Goal: Transaction & Acquisition: Purchase product/service

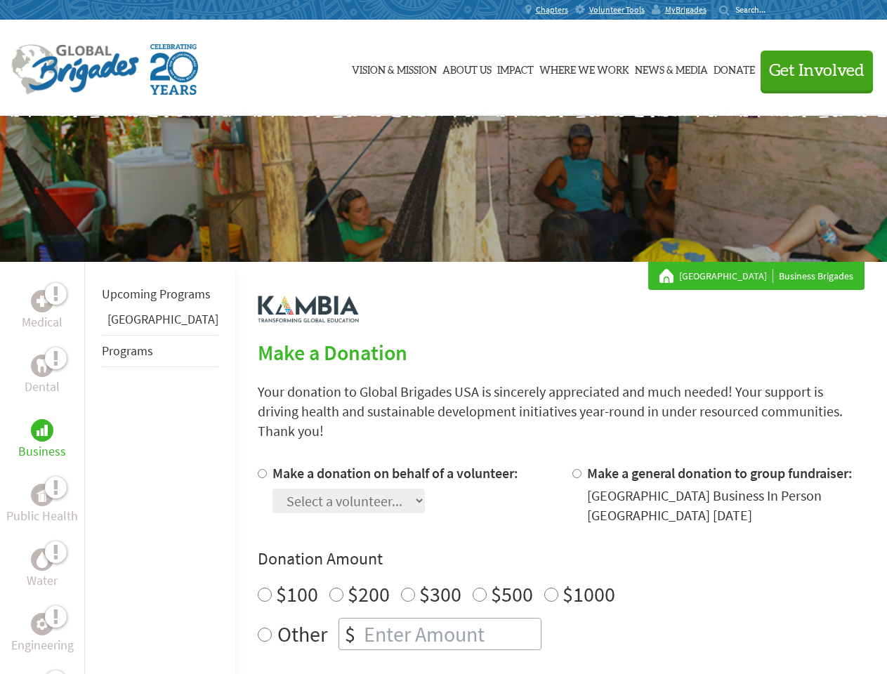
click at [775, 10] on div "Search for:" at bounding box center [747, 9] width 56 height 11
click at [810, 70] on span "Get Involved" at bounding box center [816, 70] width 95 height 17
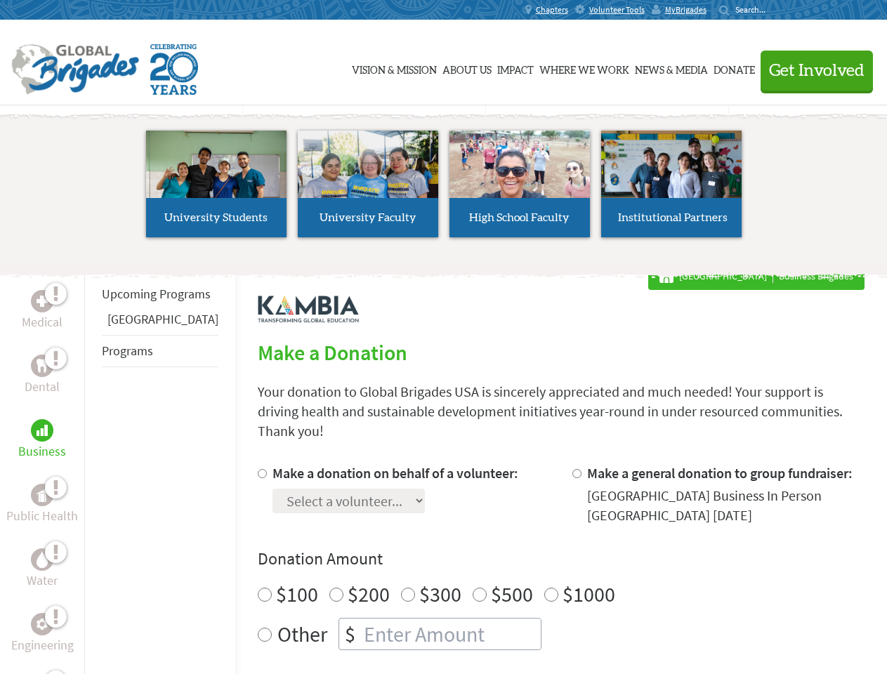
click at [444, 189] on li "High School Faculty" at bounding box center [520, 183] width 152 height 129
click at [94, 468] on div "Upcoming Programs Panama Programs" at bounding box center [159, 599] width 151 height 674
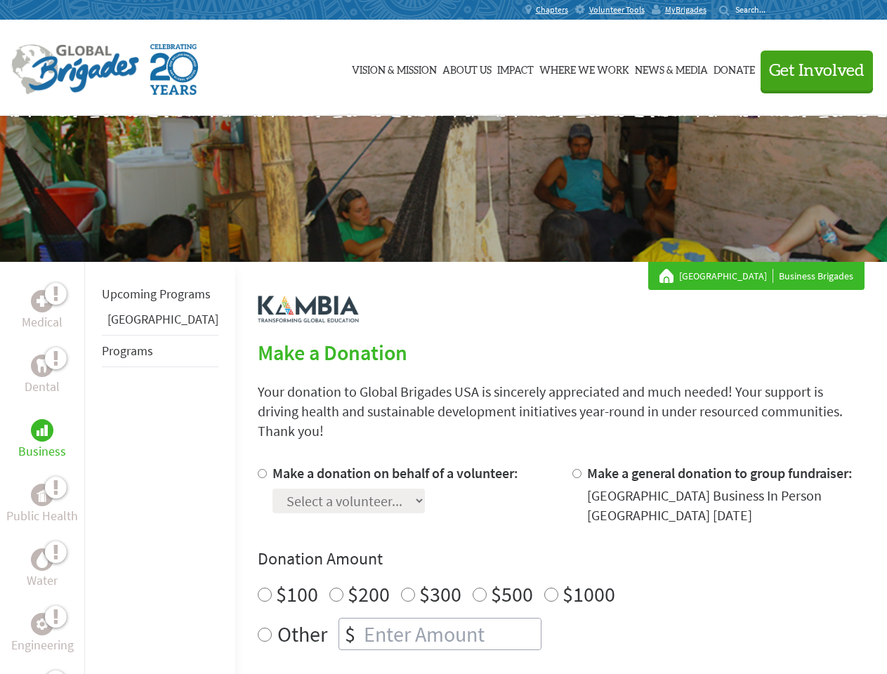
click at [538, 559] on div "Donation Amount $100 $200 $300 $500 $1000 Other $" at bounding box center [561, 599] width 607 height 103
click at [258, 469] on input "Make a donation on behalf of a volunteer:" at bounding box center [262, 473] width 9 height 9
radio input "true"
click at [572, 469] on input "Make a general donation to group fundraiser:" at bounding box center [576, 473] width 9 height 9
radio input "true"
